Goal: Task Accomplishment & Management: Use online tool/utility

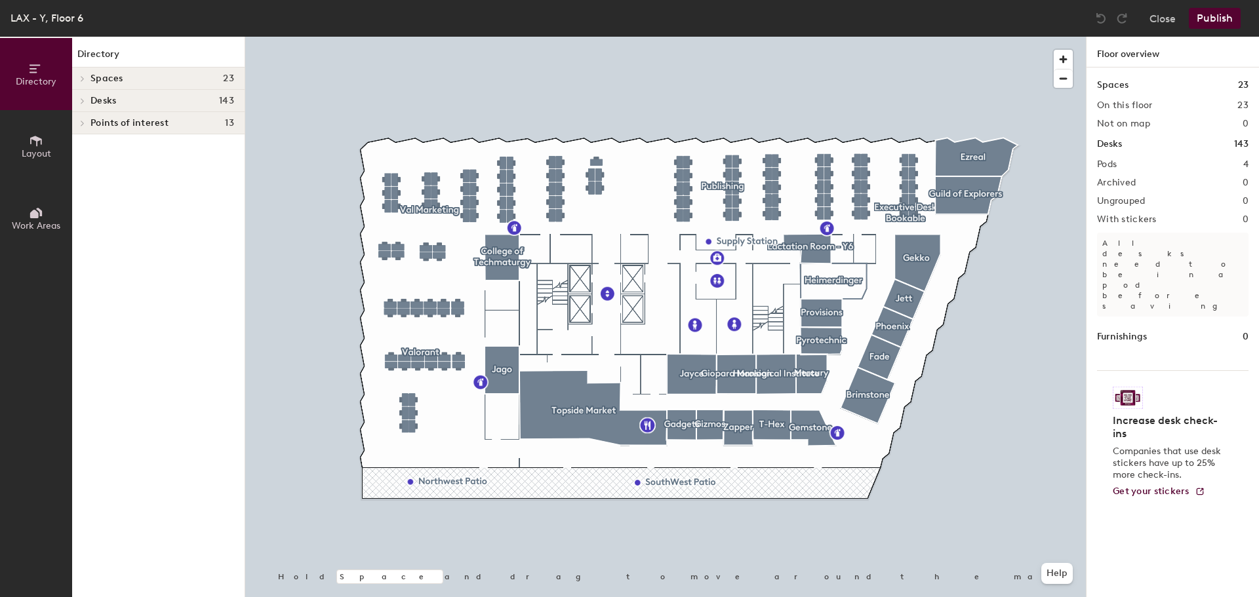
click at [80, 100] on icon at bounding box center [82, 101] width 5 height 7
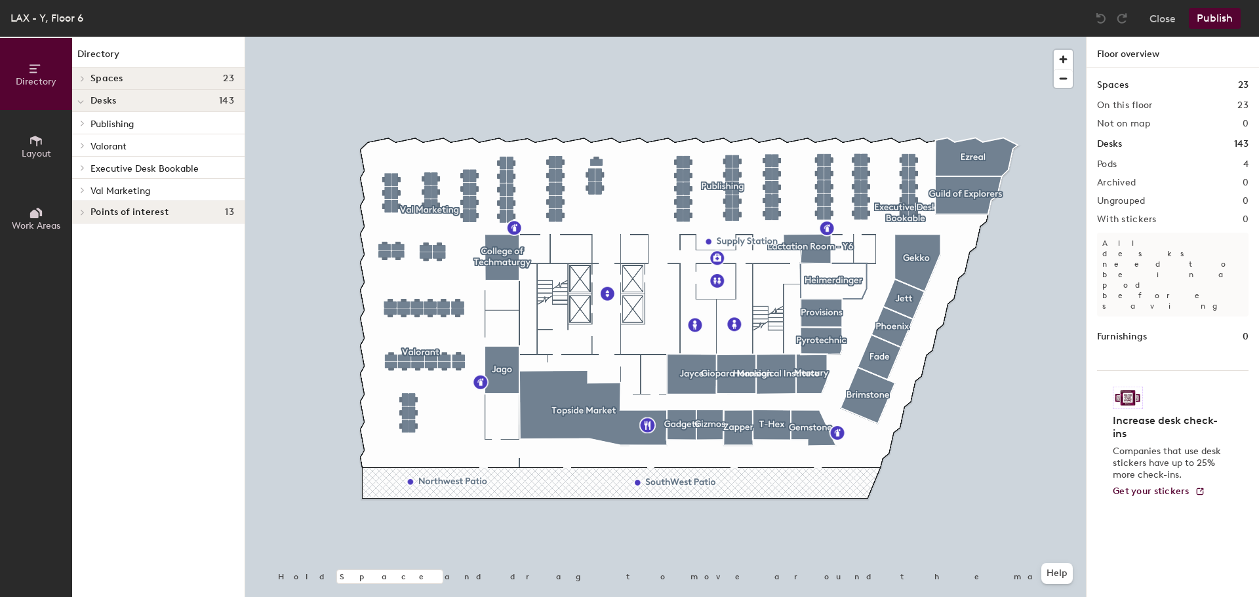
click at [115, 124] on span "Publishing" at bounding box center [111, 124] width 43 height 11
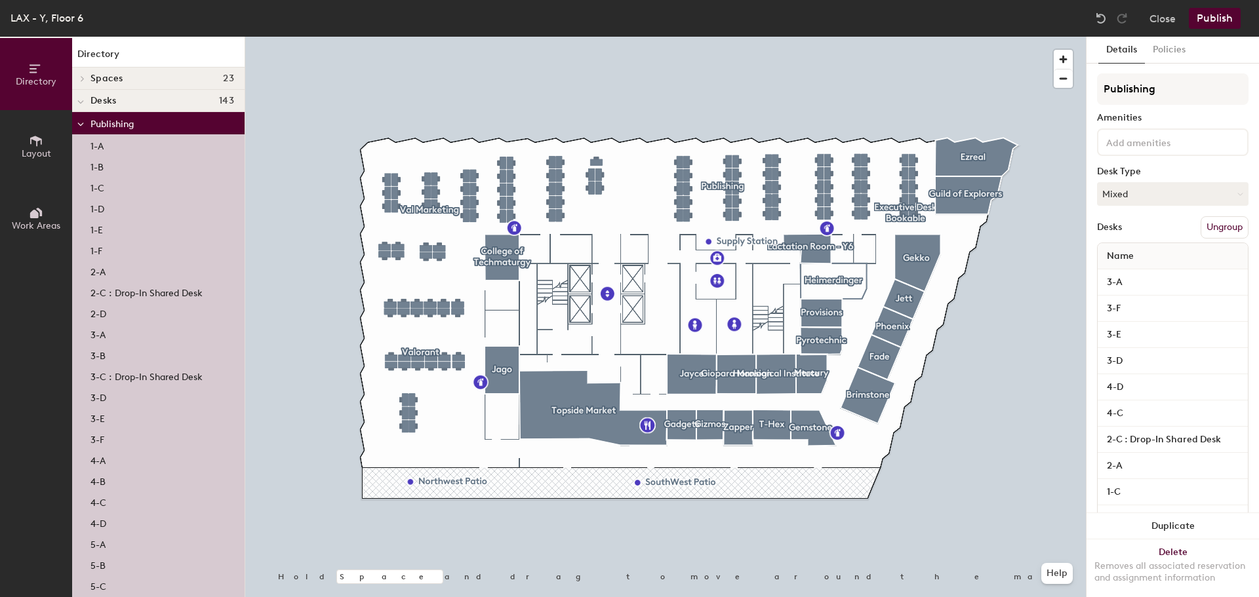
click at [114, 144] on div "1-A" at bounding box center [158, 144] width 172 height 21
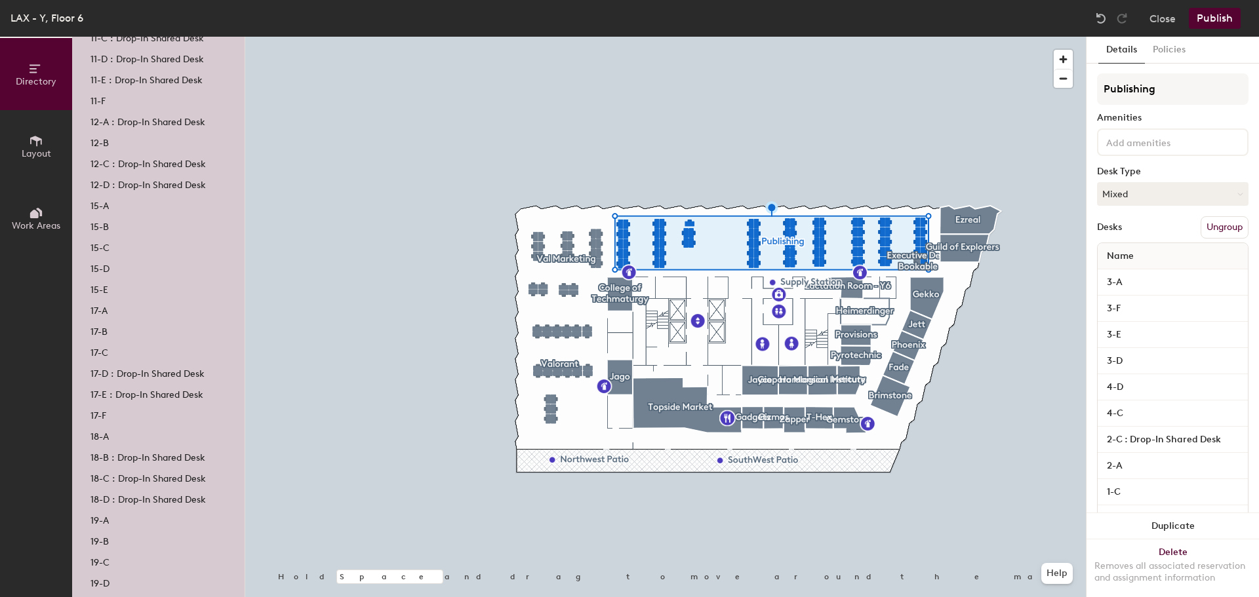
scroll to position [1180, 0]
click at [99, 204] on p "15-A" at bounding box center [99, 202] width 18 height 15
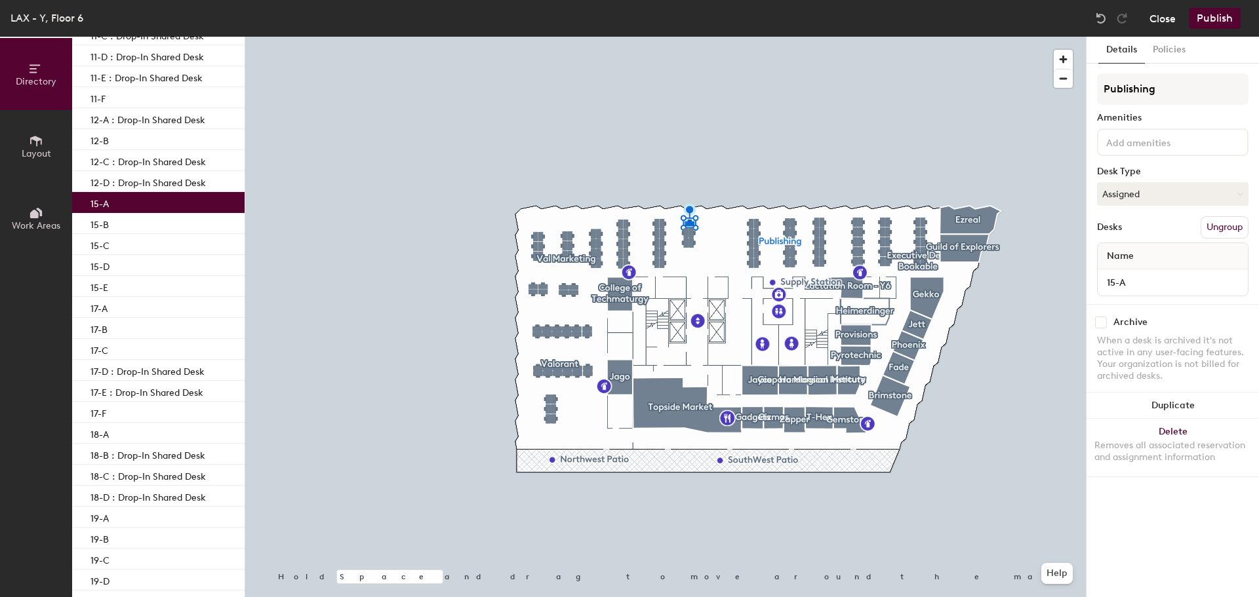
click at [1165, 23] on button "Close" at bounding box center [1163, 18] width 26 height 21
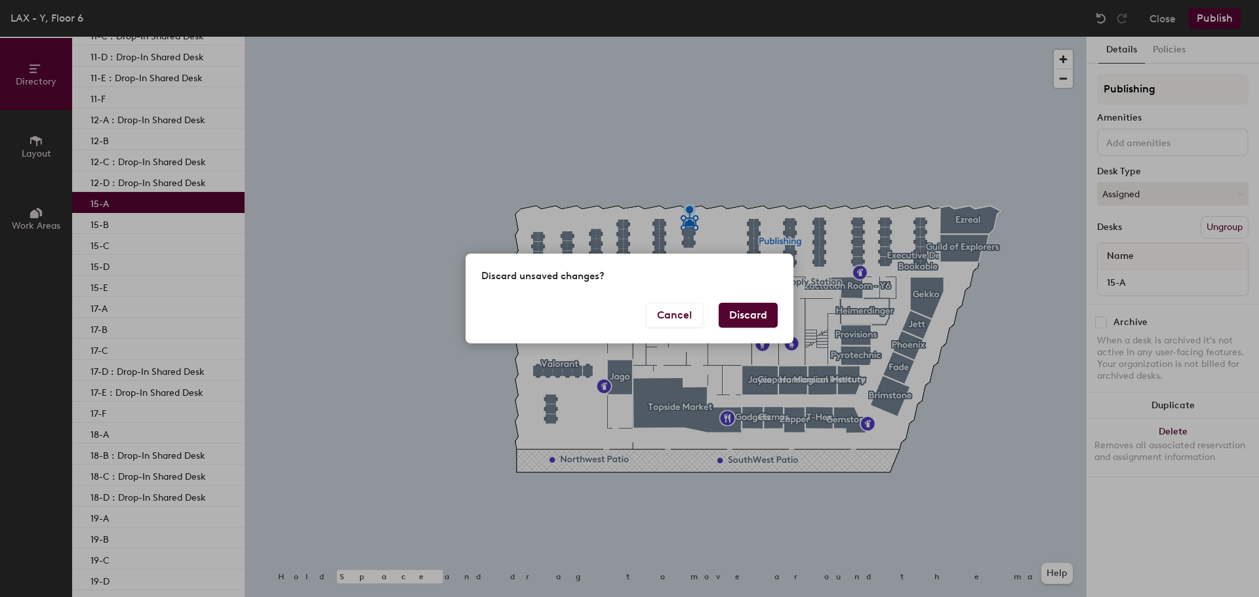
click at [763, 320] on button "Discard" at bounding box center [748, 315] width 59 height 25
